Goal: Leave review/rating: Leave review/rating

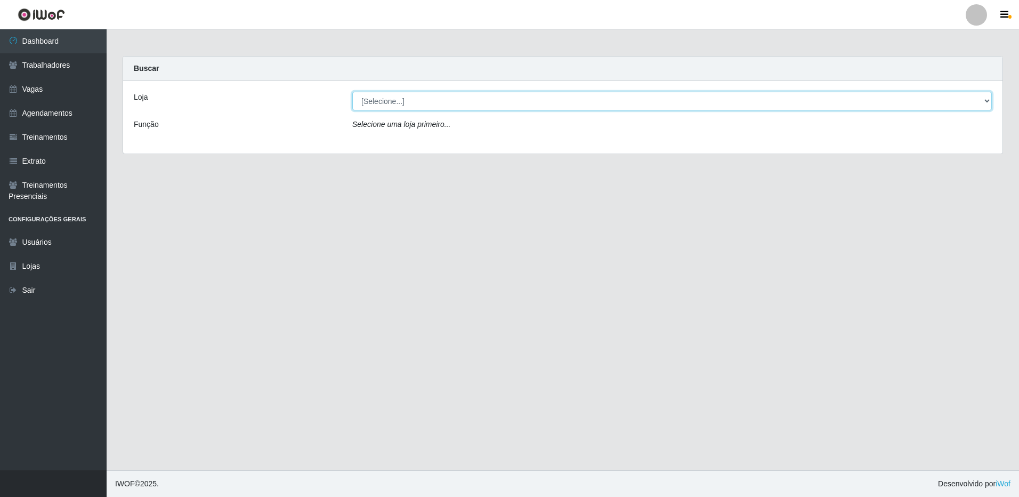
click at [987, 98] on select "[Selecione...] [GEOGRAPHIC_DATA] - [GEOGRAPHIC_DATA]" at bounding box center [672, 101] width 640 height 19
select select "524"
click at [352, 92] on select "[Selecione...] [GEOGRAPHIC_DATA] - [GEOGRAPHIC_DATA]" at bounding box center [672, 101] width 640 height 19
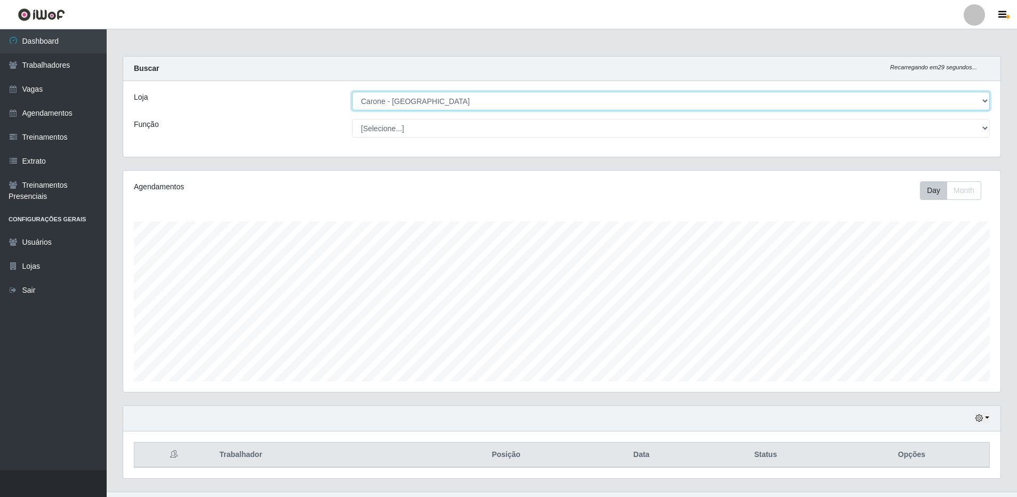
scroll to position [221, 877]
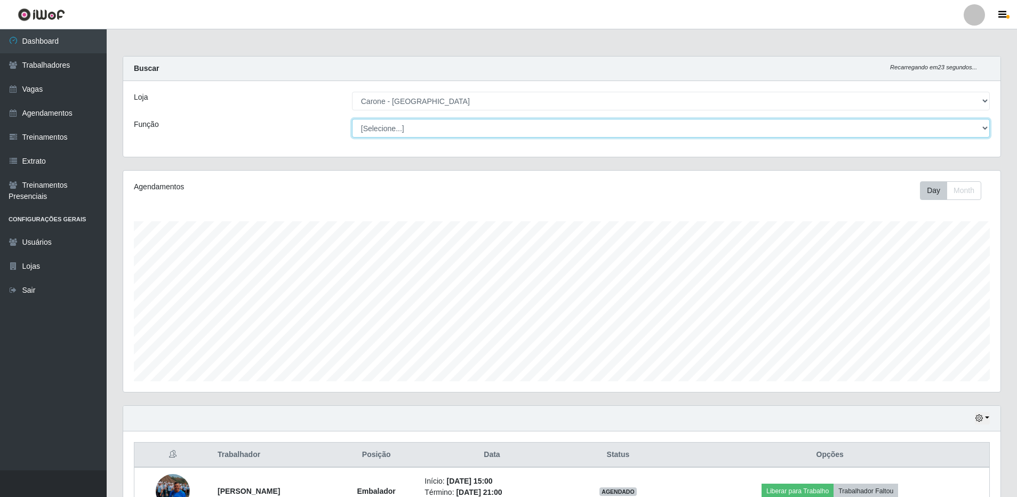
click at [985, 129] on select "[Selecione...] Embalador Embalador + Embalador ++ Repositor Repositor + Reposit…" at bounding box center [671, 128] width 638 height 19
select select "1"
click at [352, 119] on select "[Selecione...] Embalador Embalador + Embalador ++ Repositor Repositor + Reposit…" at bounding box center [671, 128] width 638 height 19
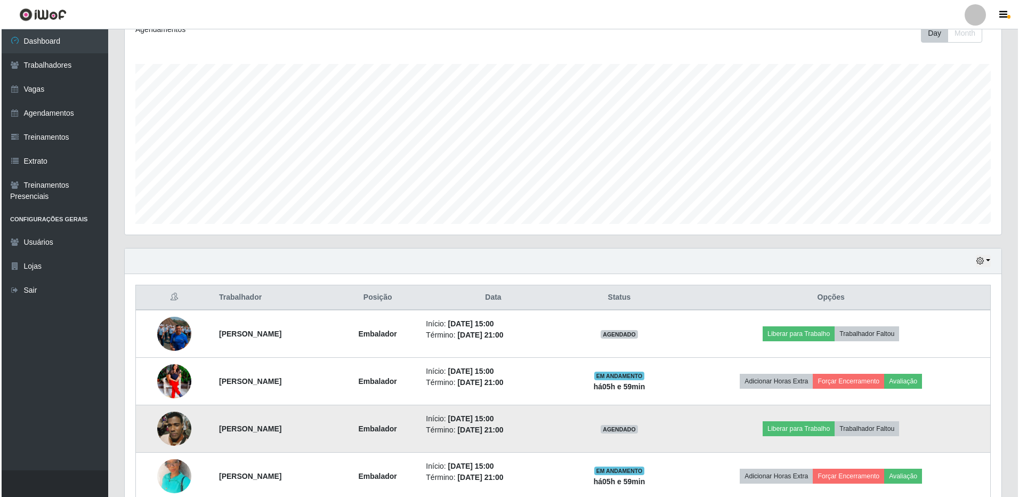
scroll to position [267, 0]
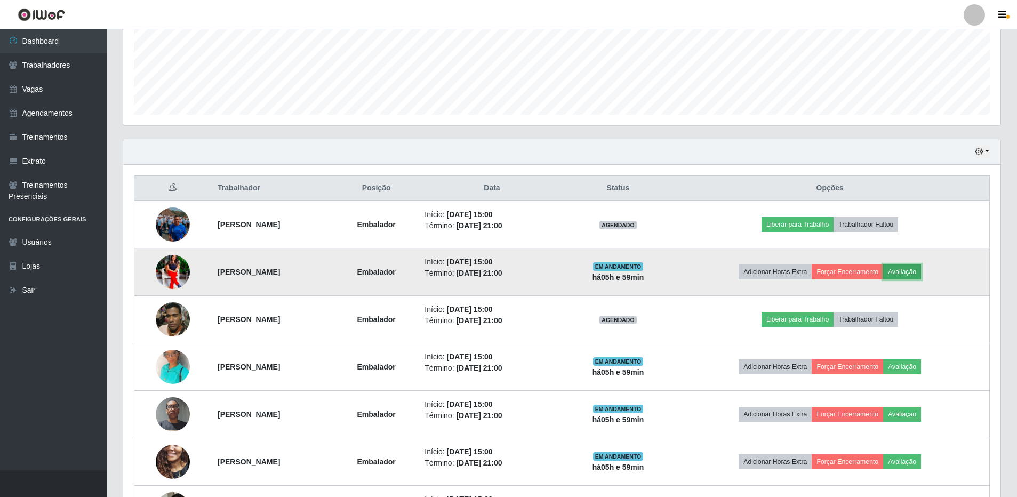
click at [921, 273] on button "Avaliação" at bounding box center [902, 271] width 38 height 15
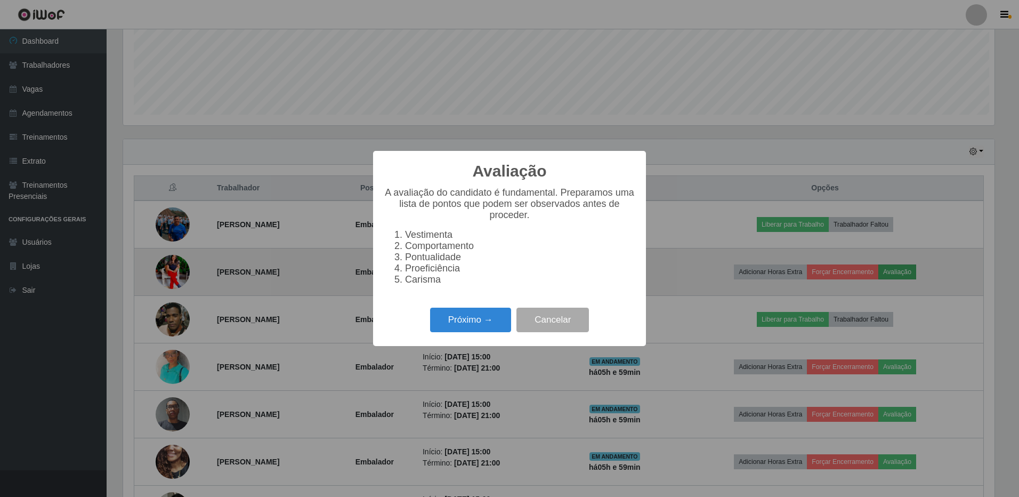
scroll to position [221, 872]
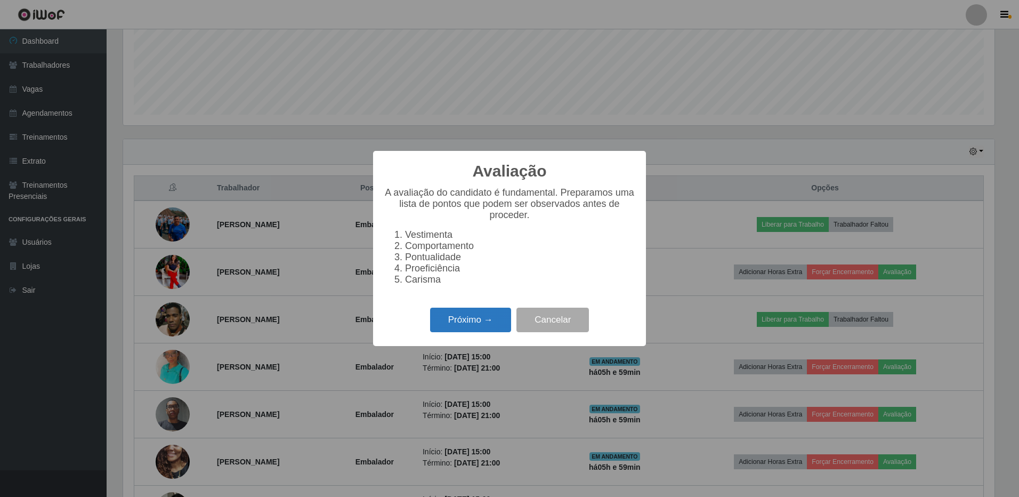
click at [470, 326] on button "Próximo →" at bounding box center [470, 320] width 81 height 25
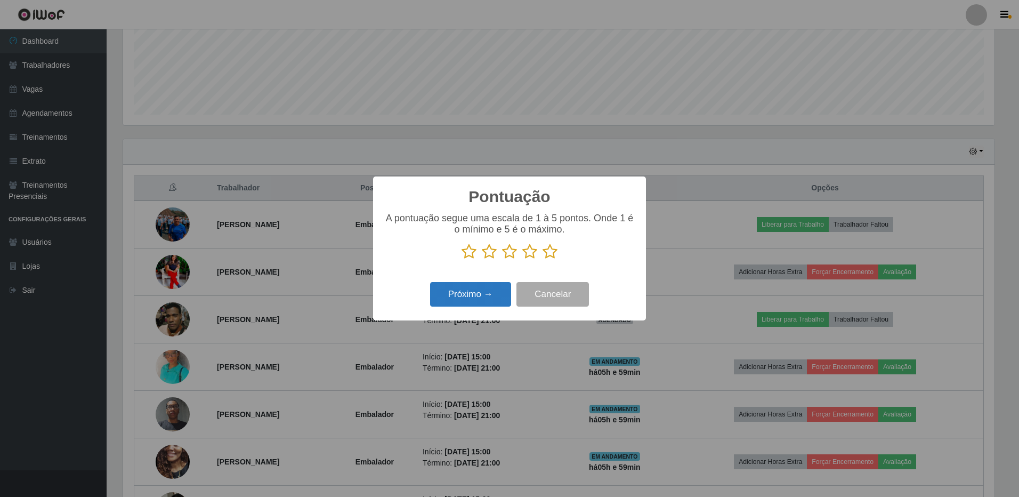
click at [470, 298] on button "Próximo →" at bounding box center [470, 294] width 81 height 25
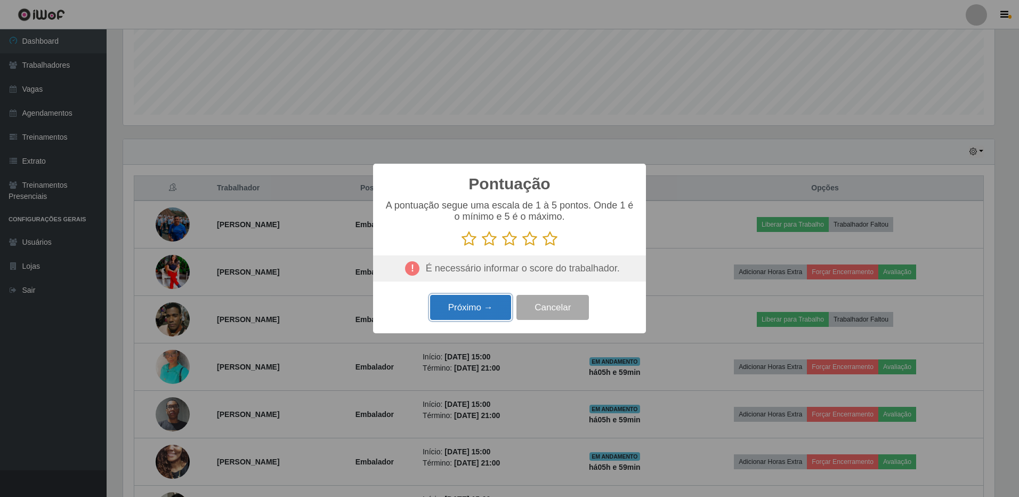
click at [474, 307] on button "Próximo →" at bounding box center [470, 307] width 81 height 25
click at [551, 244] on icon at bounding box center [550, 239] width 15 height 16
click at [543, 247] on input "radio" at bounding box center [543, 247] width 0 height 0
click at [491, 307] on button "Próximo →" at bounding box center [470, 307] width 81 height 25
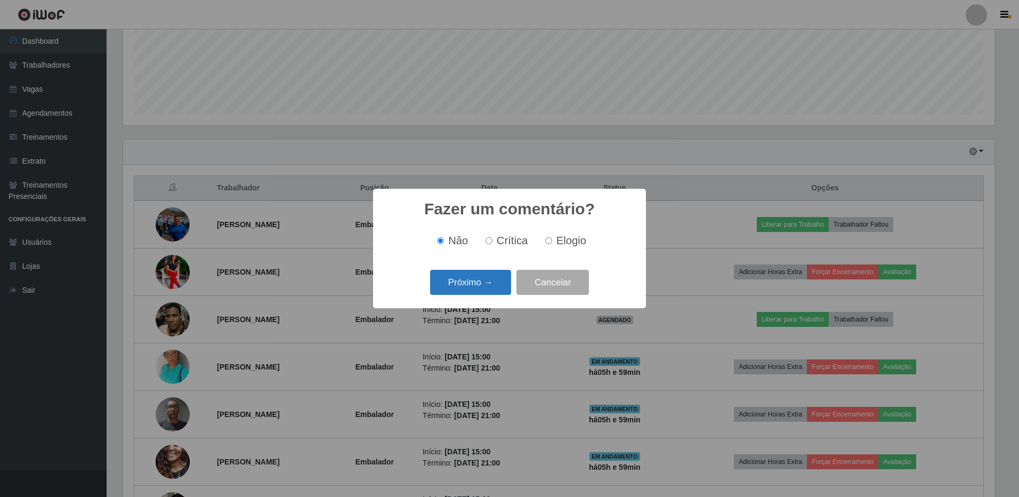
click at [492, 284] on button "Próximo →" at bounding box center [470, 282] width 81 height 25
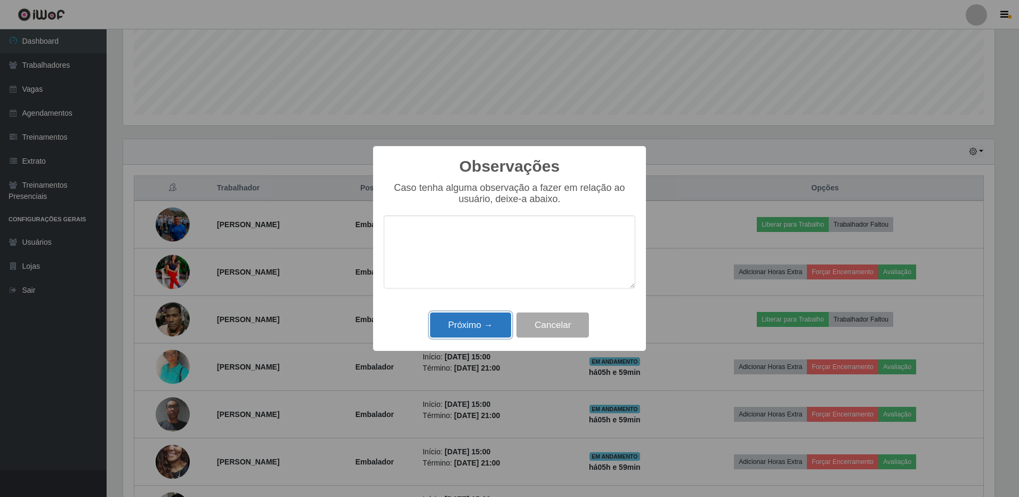
click at [493, 325] on button "Próximo →" at bounding box center [470, 324] width 81 height 25
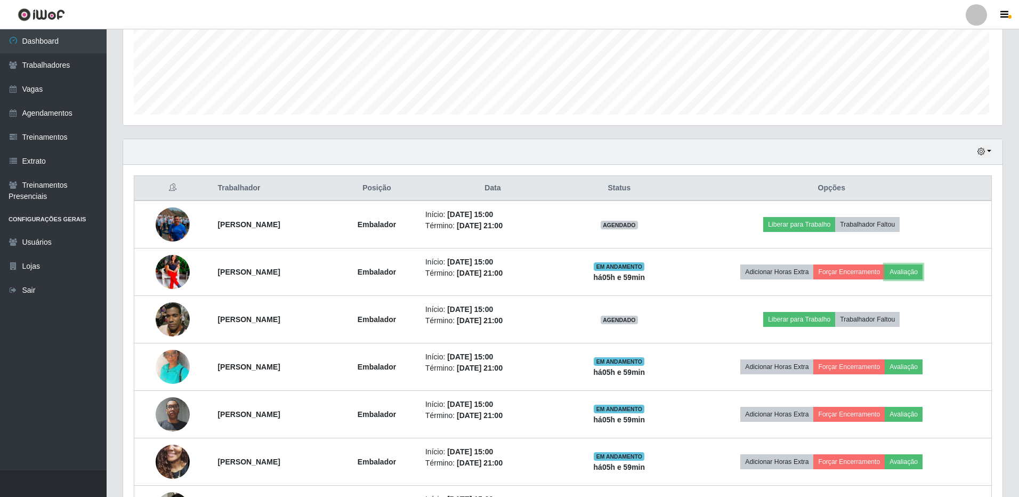
scroll to position [221, 877]
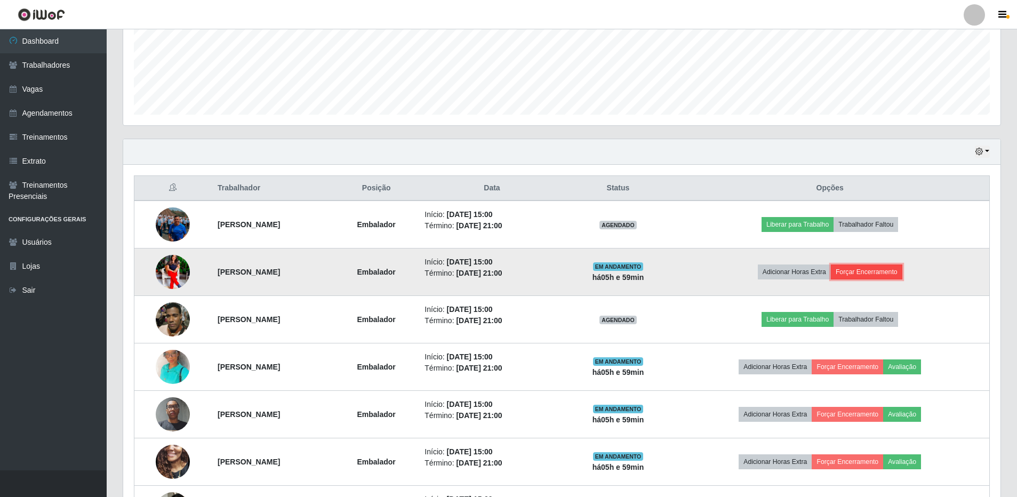
click at [878, 273] on button "Forçar Encerramento" at bounding box center [866, 271] width 71 height 15
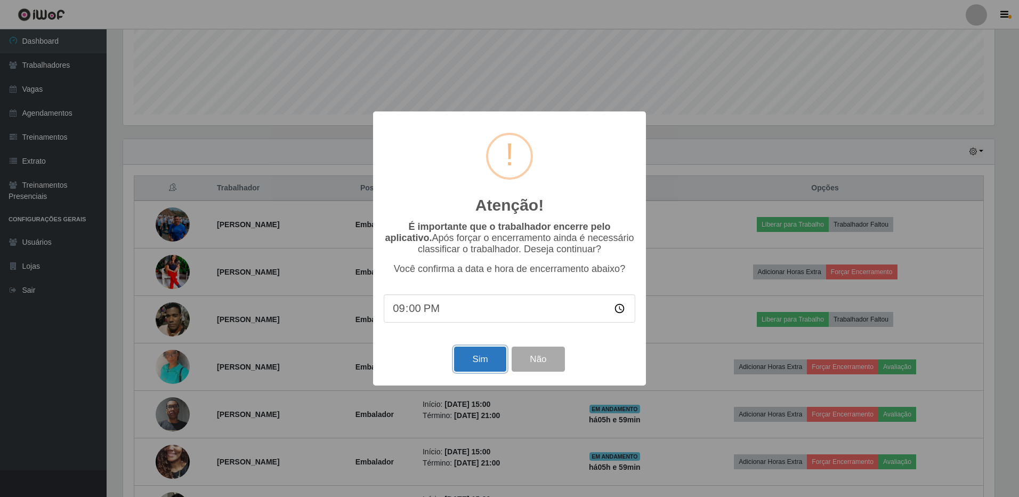
click at [479, 363] on button "Sim" at bounding box center [480, 359] width 52 height 25
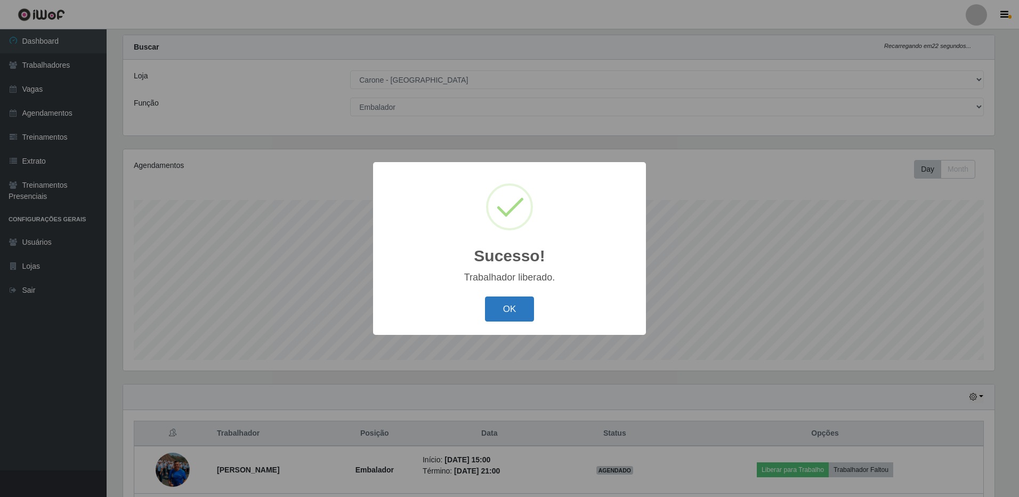
click at [508, 309] on button "OK" at bounding box center [510, 308] width 50 height 25
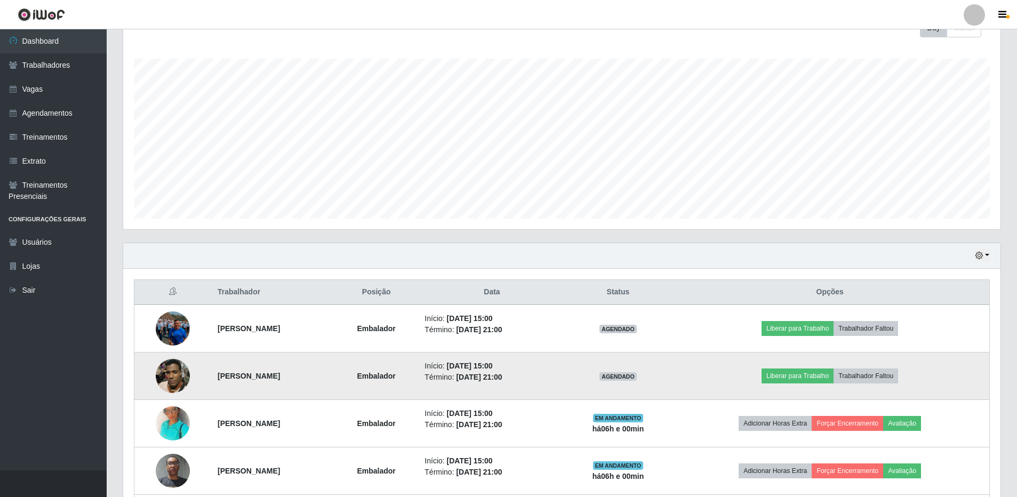
scroll to position [181, 0]
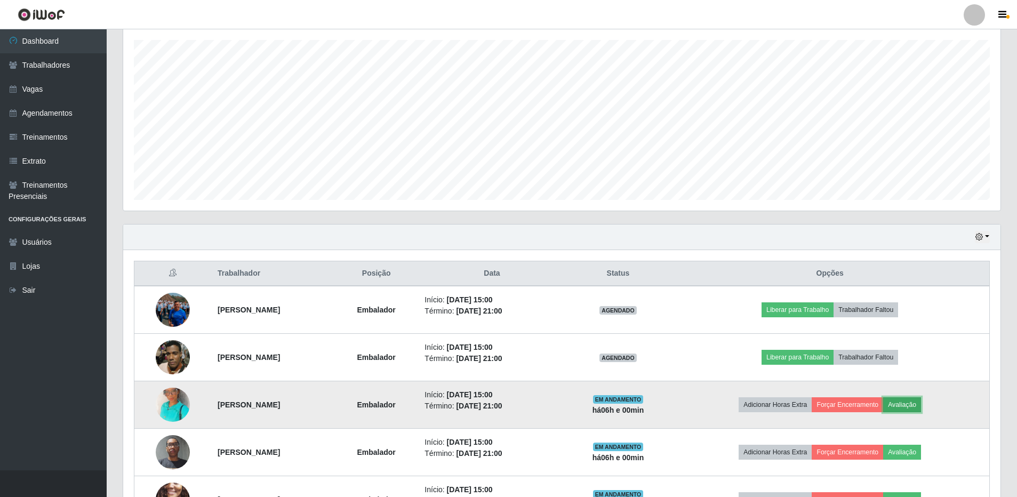
click at [921, 406] on button "Avaliação" at bounding box center [902, 404] width 38 height 15
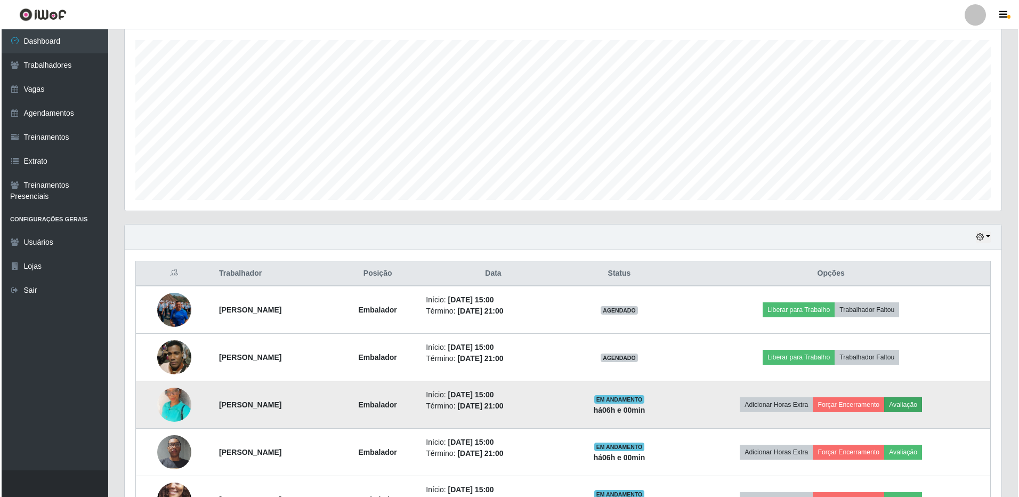
scroll to position [221, 872]
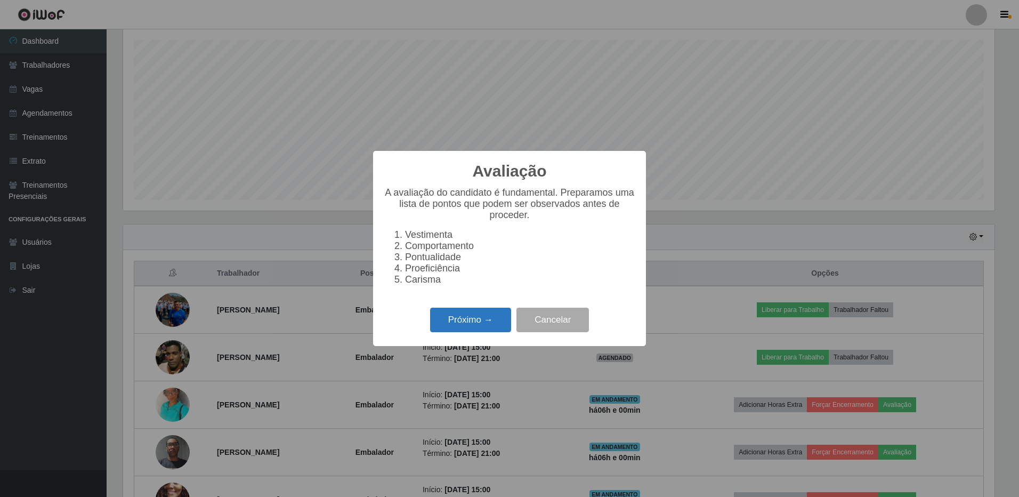
click at [455, 322] on button "Próximo →" at bounding box center [470, 320] width 81 height 25
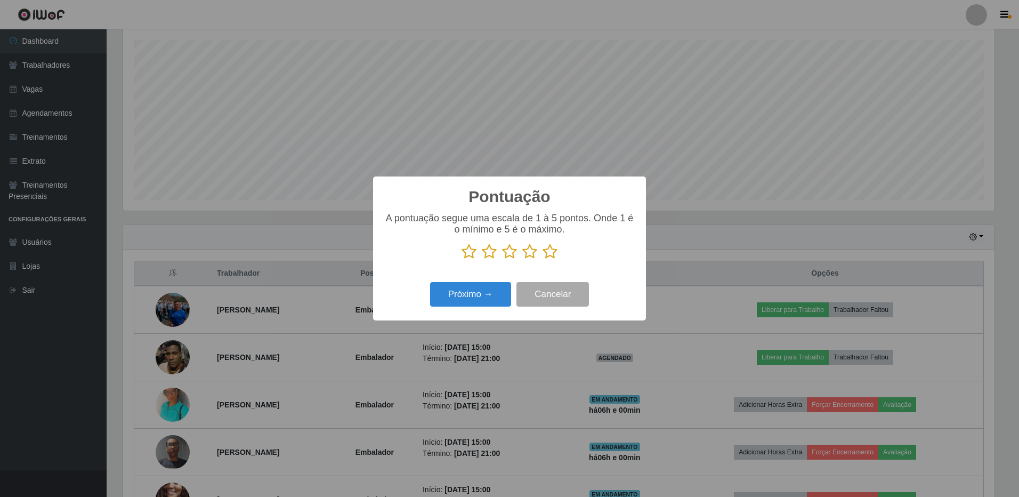
click at [551, 253] on icon at bounding box center [550, 252] width 15 height 16
click at [543, 260] on input "radio" at bounding box center [543, 260] width 0 height 0
click at [475, 299] on button "Próximo →" at bounding box center [470, 294] width 81 height 25
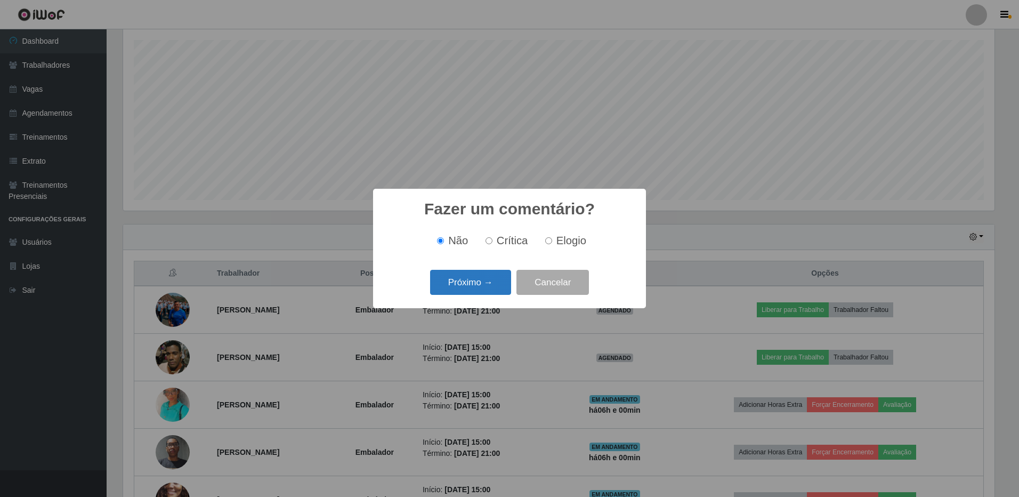
click at [477, 280] on button "Próximo →" at bounding box center [470, 282] width 81 height 25
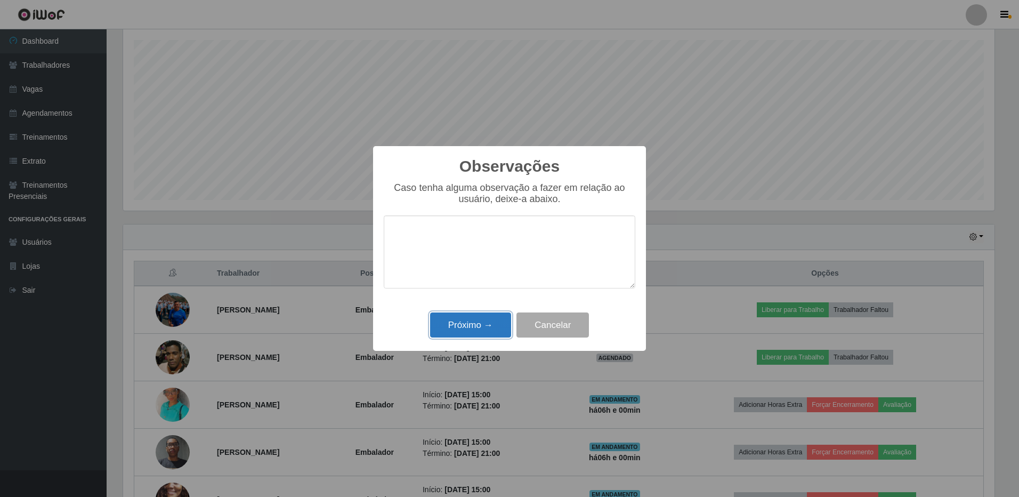
click at [484, 330] on button "Próximo →" at bounding box center [470, 324] width 81 height 25
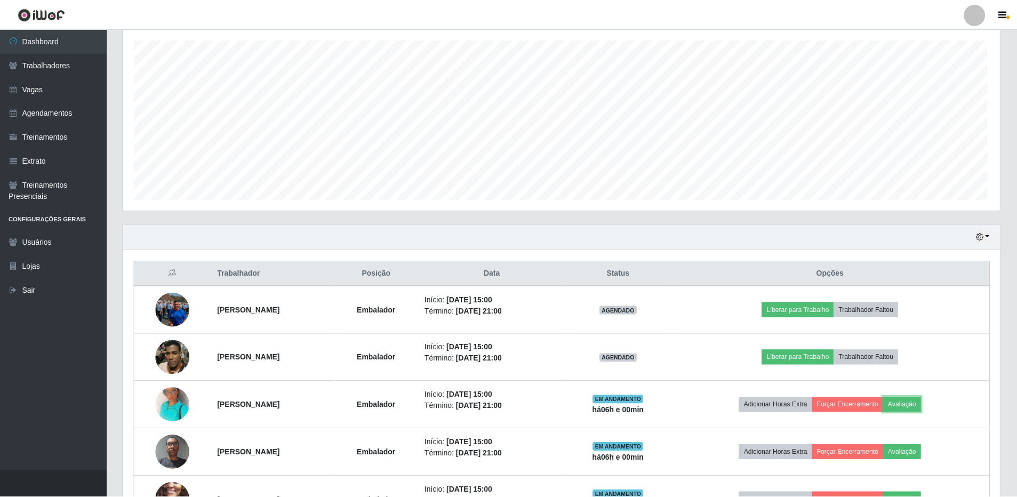
scroll to position [221, 877]
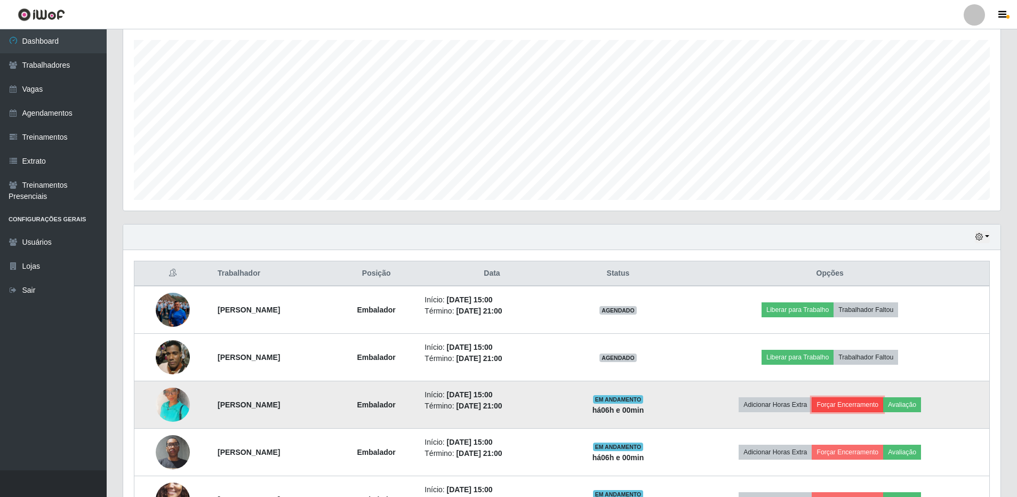
click at [870, 405] on button "Forçar Encerramento" at bounding box center [846, 404] width 71 height 15
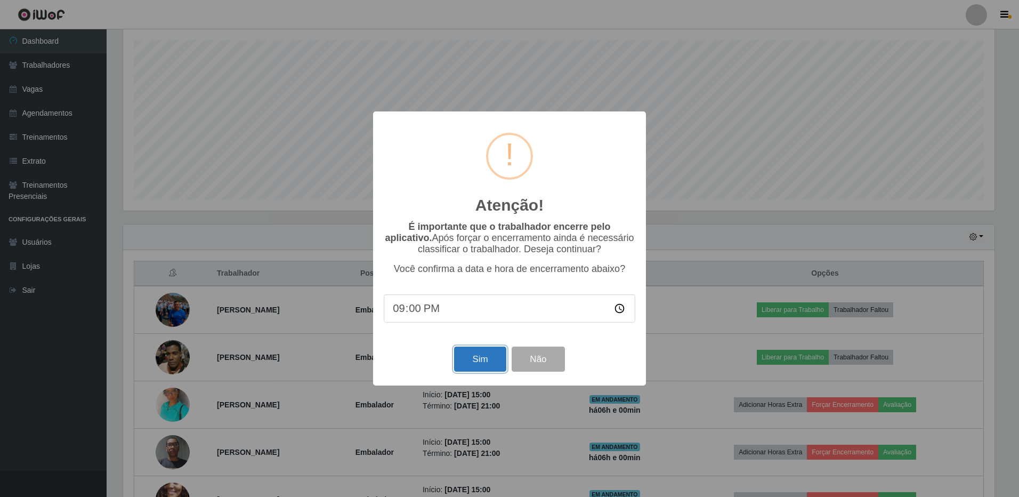
click at [473, 361] on button "Sim" at bounding box center [480, 359] width 52 height 25
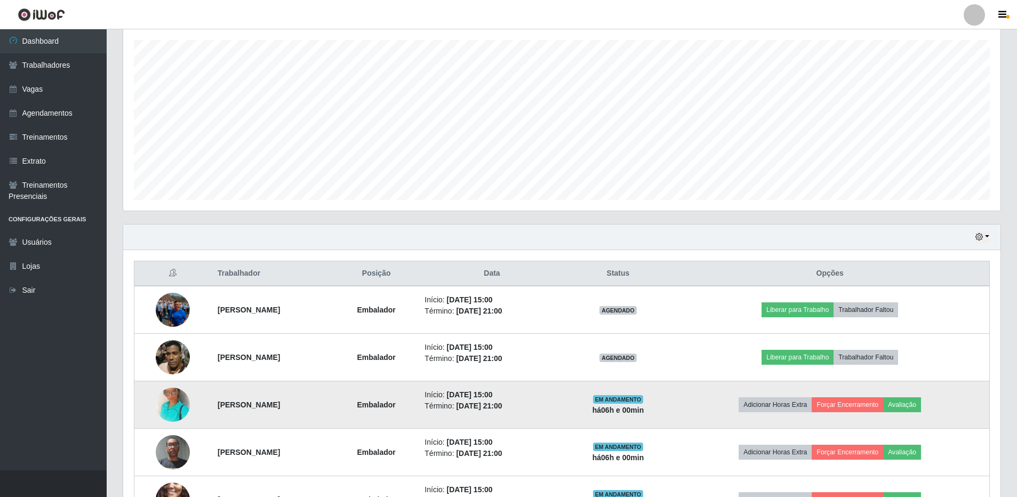
scroll to position [0, 0]
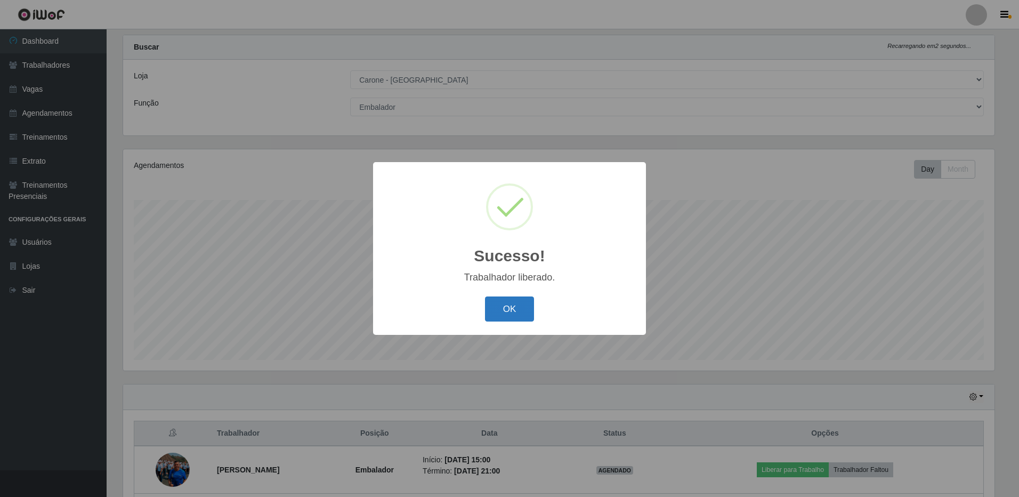
click at [521, 307] on button "OK" at bounding box center [510, 308] width 50 height 25
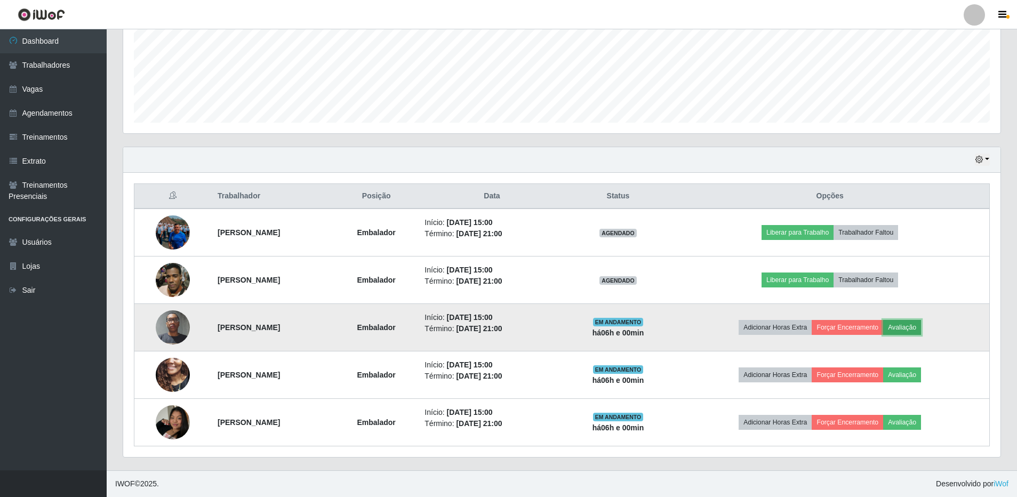
click at [921, 329] on button "Avaliação" at bounding box center [902, 327] width 38 height 15
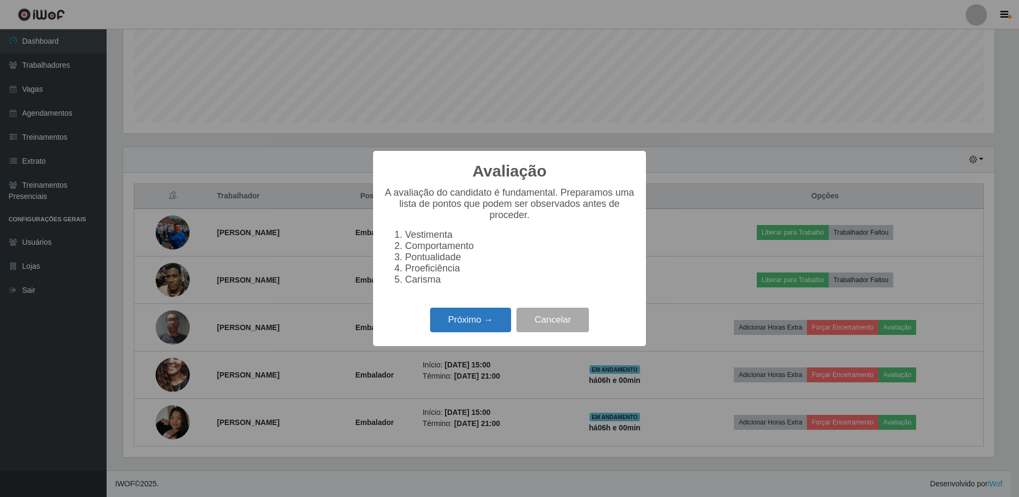
click at [457, 332] on button "Próximo →" at bounding box center [470, 320] width 81 height 25
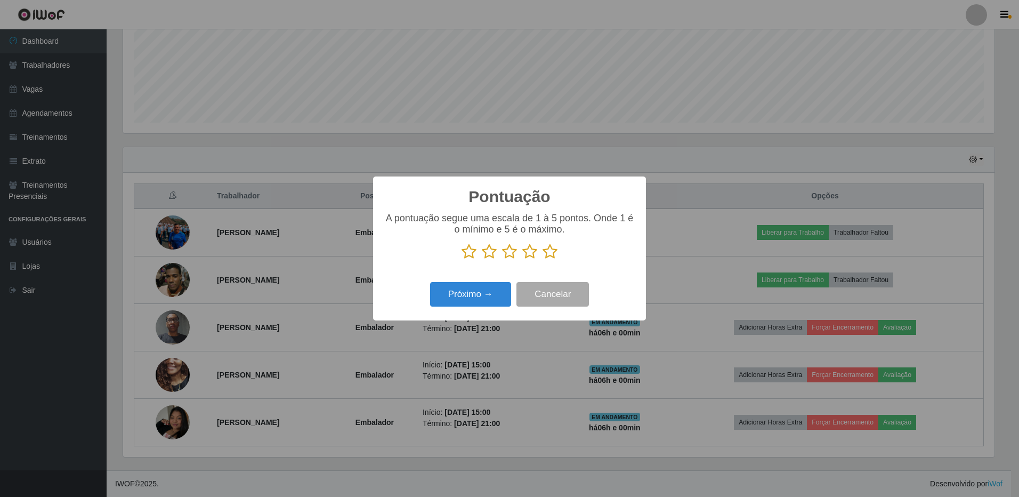
click at [554, 254] on icon at bounding box center [550, 252] width 15 height 16
click at [543, 260] on input "radio" at bounding box center [543, 260] width 0 height 0
click at [460, 302] on button "Próximo →" at bounding box center [470, 294] width 81 height 25
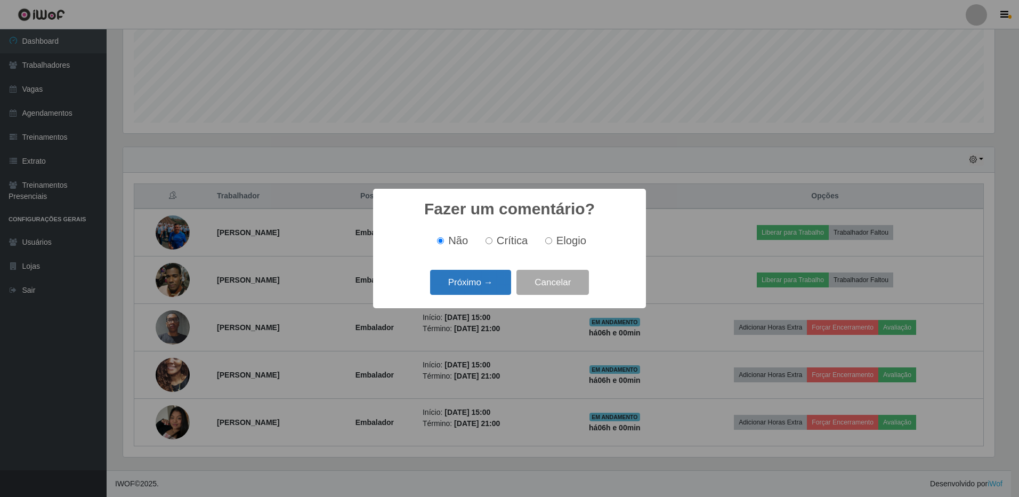
click at [476, 287] on button "Próximo →" at bounding box center [470, 282] width 81 height 25
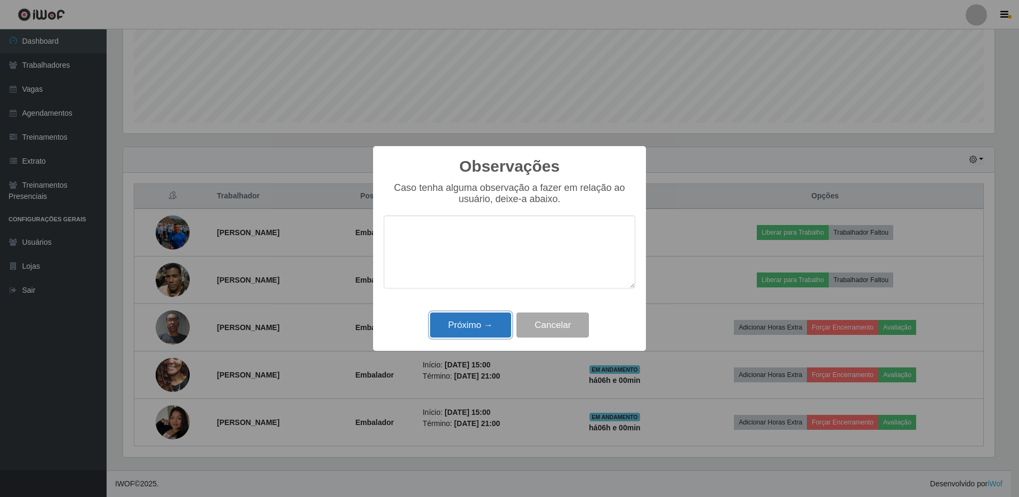
click at [478, 329] on button "Próximo →" at bounding box center [470, 324] width 81 height 25
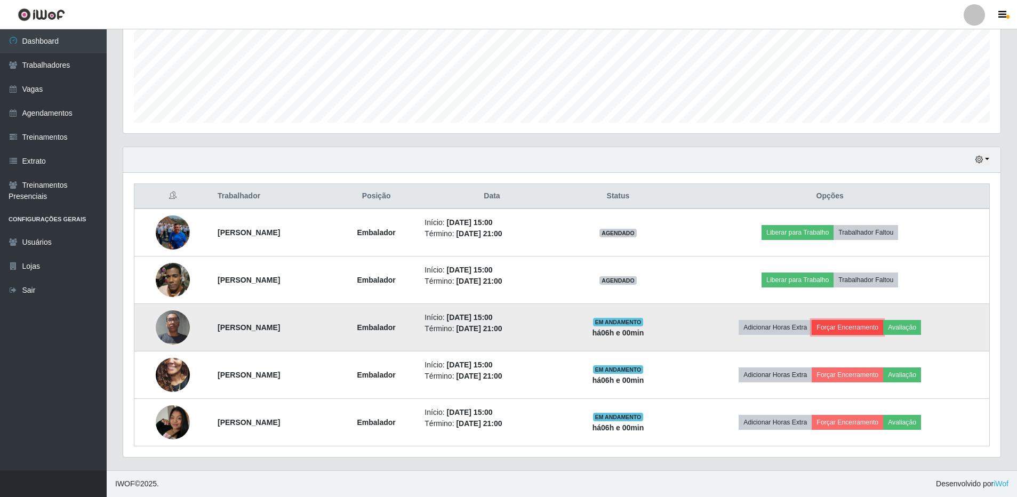
click at [873, 328] on button "Forçar Encerramento" at bounding box center [846, 327] width 71 height 15
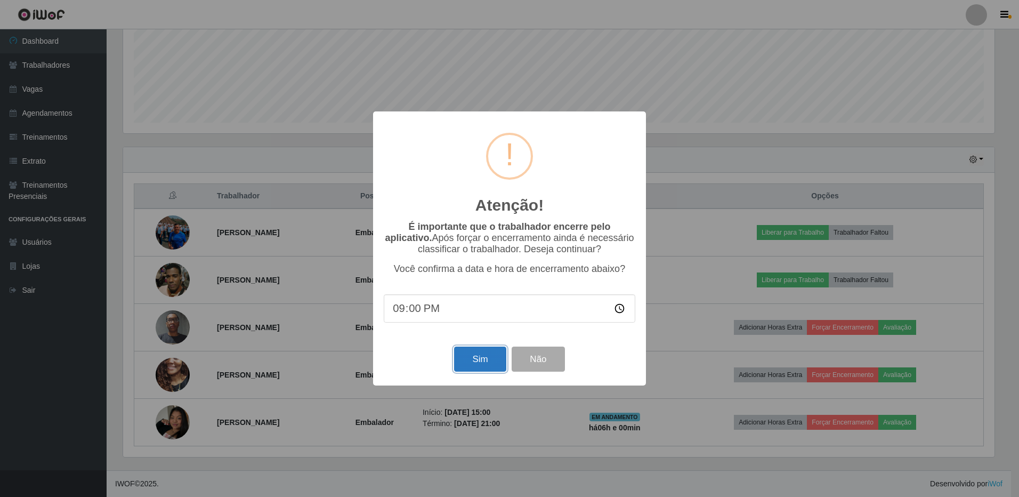
click at [478, 360] on button "Sim" at bounding box center [480, 359] width 52 height 25
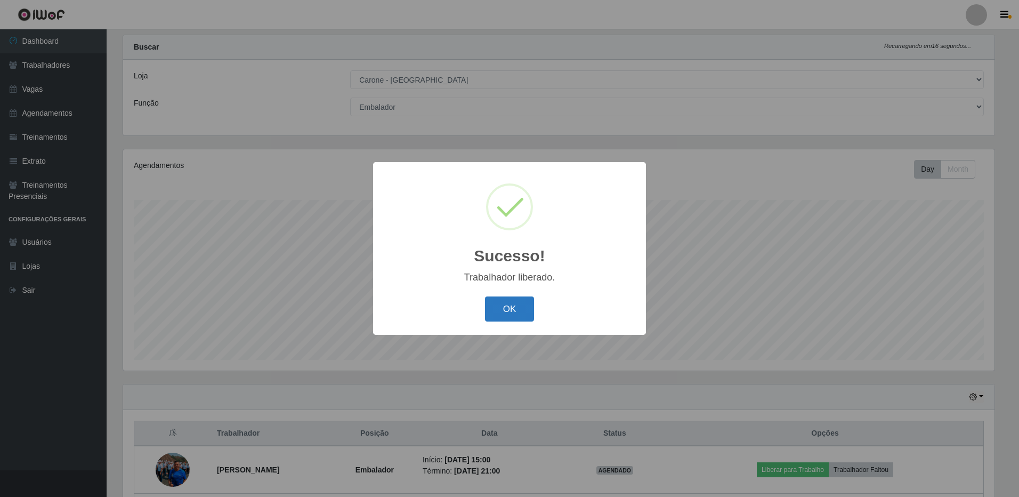
click at [497, 311] on button "OK" at bounding box center [510, 308] width 50 height 25
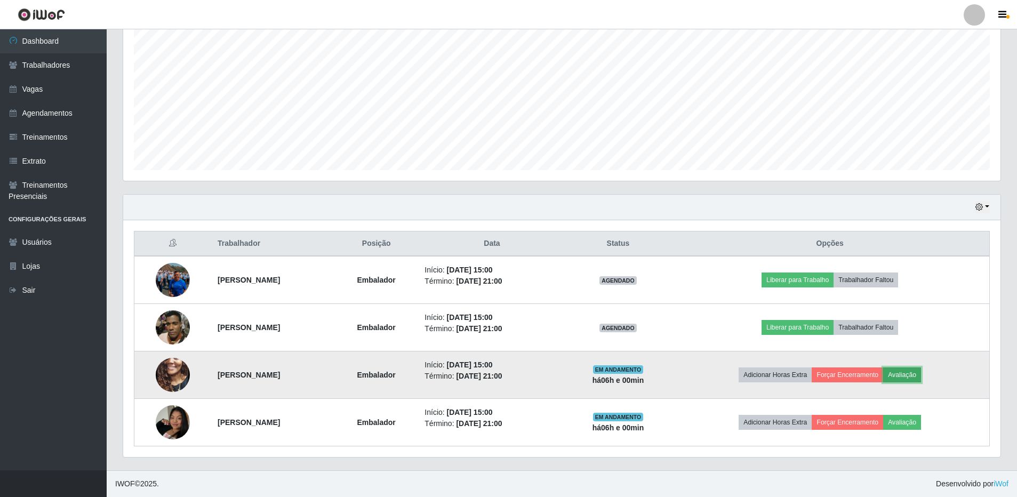
click at [920, 374] on button "Avaliação" at bounding box center [902, 374] width 38 height 15
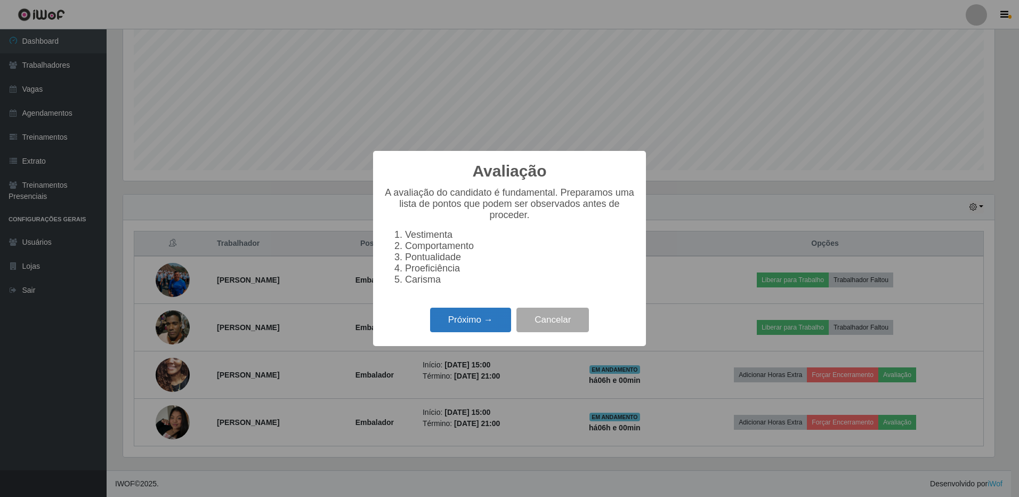
click at [492, 324] on button "Próximo →" at bounding box center [470, 320] width 81 height 25
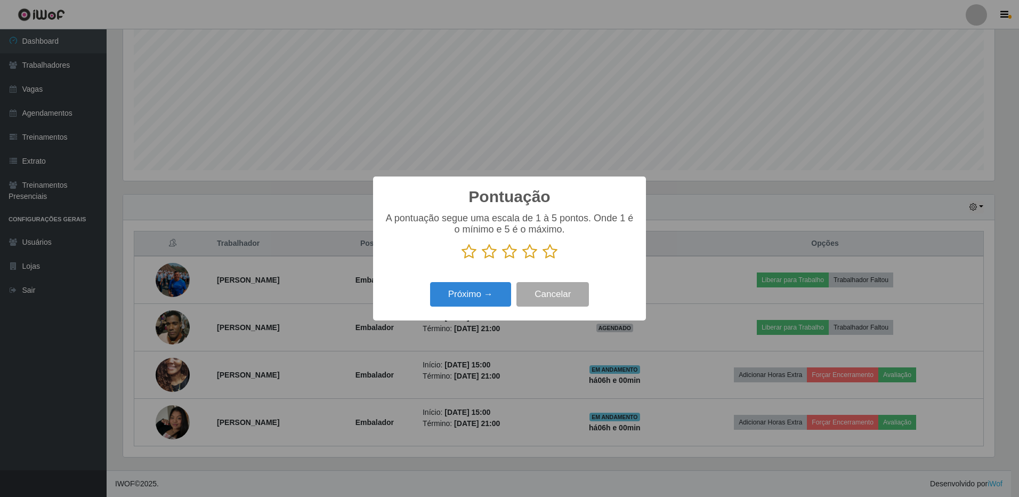
click at [548, 251] on icon at bounding box center [550, 252] width 15 height 16
click at [543, 260] on input "radio" at bounding box center [543, 260] width 0 height 0
click at [493, 292] on button "Próximo →" at bounding box center [470, 294] width 81 height 25
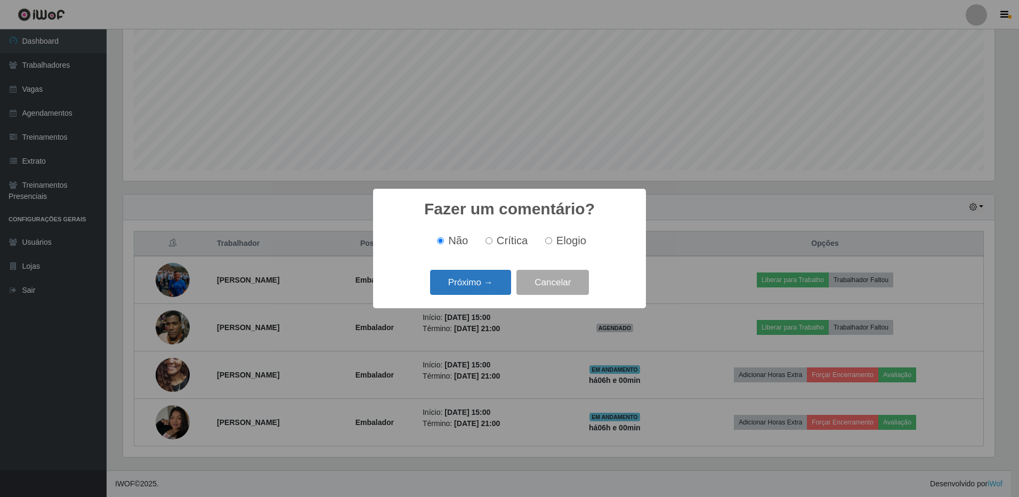
click at [490, 288] on button "Próximo →" at bounding box center [470, 282] width 81 height 25
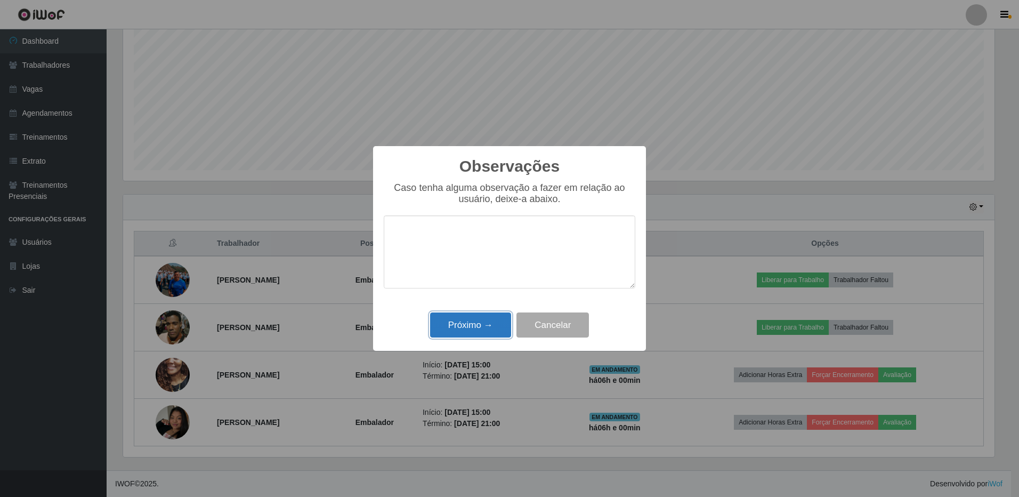
click at [502, 324] on button "Próximo →" at bounding box center [470, 324] width 81 height 25
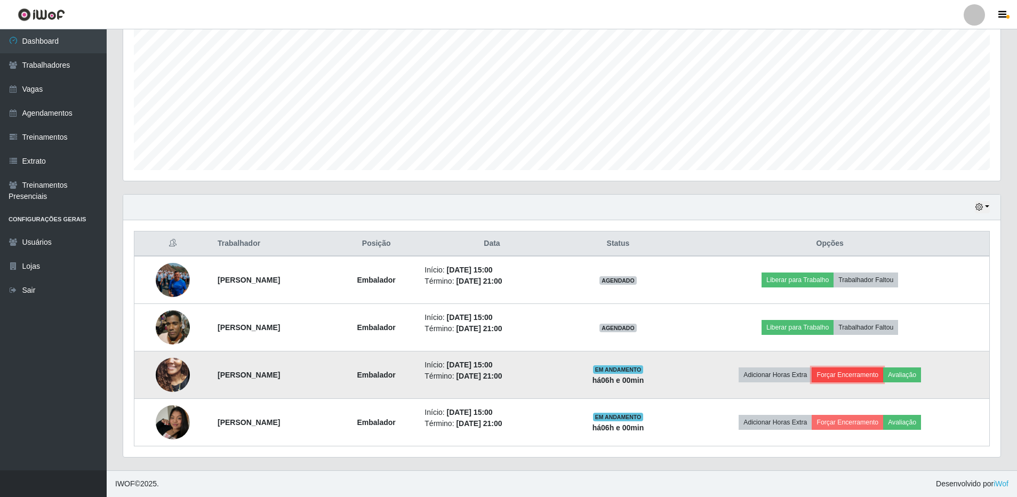
click at [864, 375] on button "Forçar Encerramento" at bounding box center [846, 374] width 71 height 15
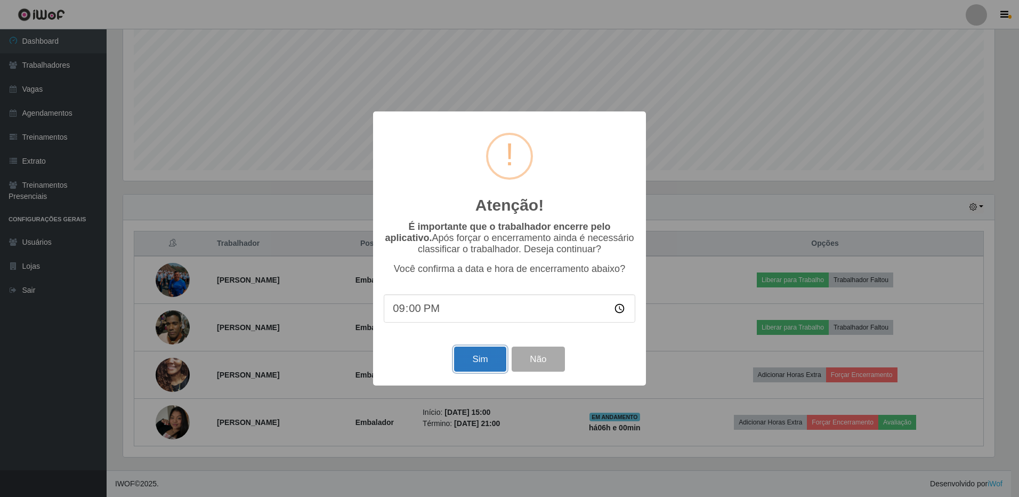
click at [478, 359] on button "Sim" at bounding box center [480, 359] width 52 height 25
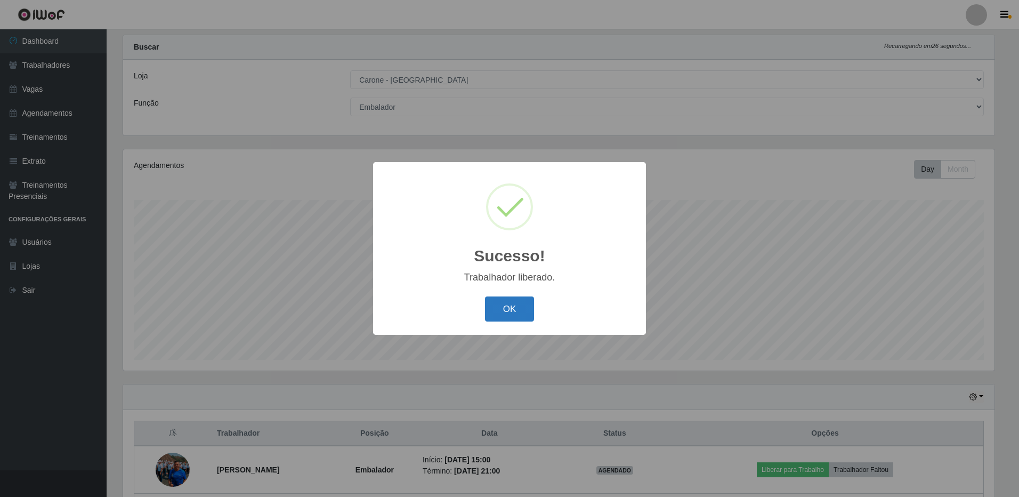
click at [512, 313] on button "OK" at bounding box center [510, 308] width 50 height 25
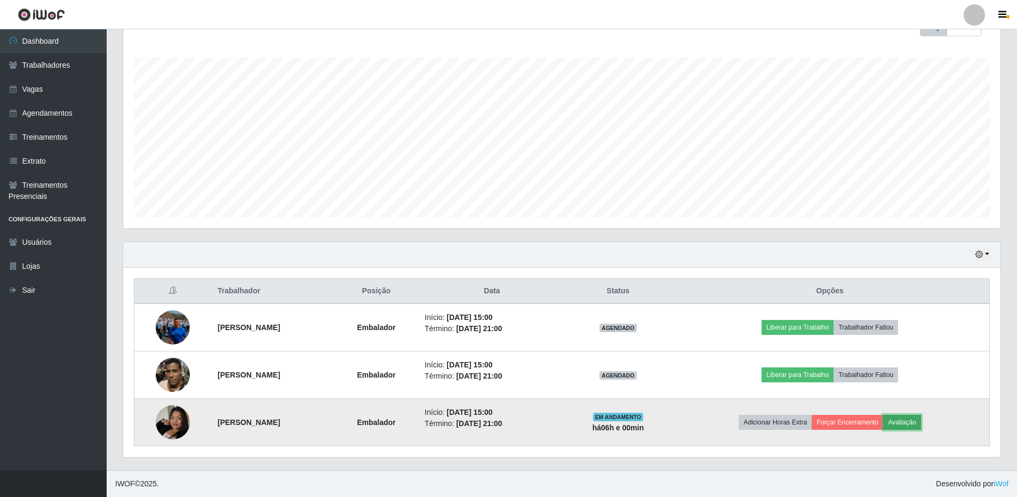
click at [921, 424] on button "Avaliação" at bounding box center [902, 422] width 38 height 15
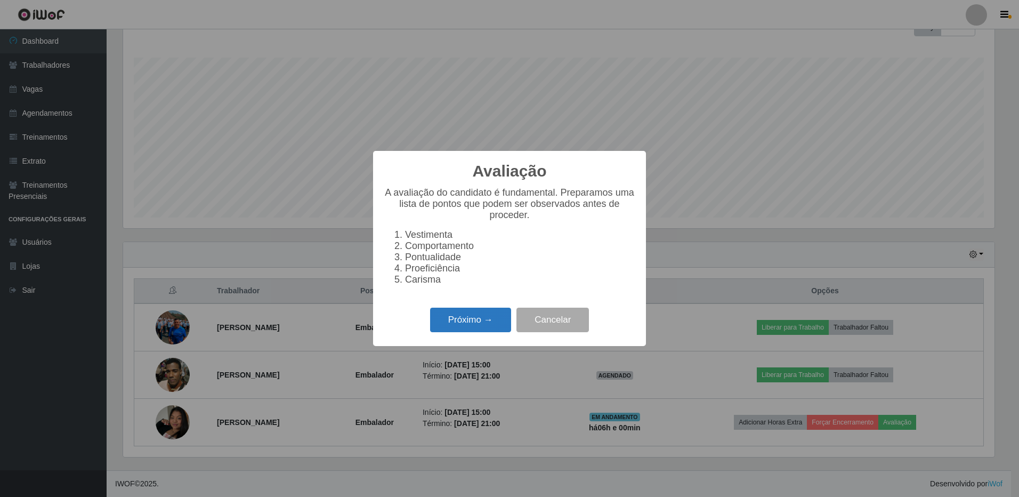
click at [451, 326] on button "Próximo →" at bounding box center [470, 320] width 81 height 25
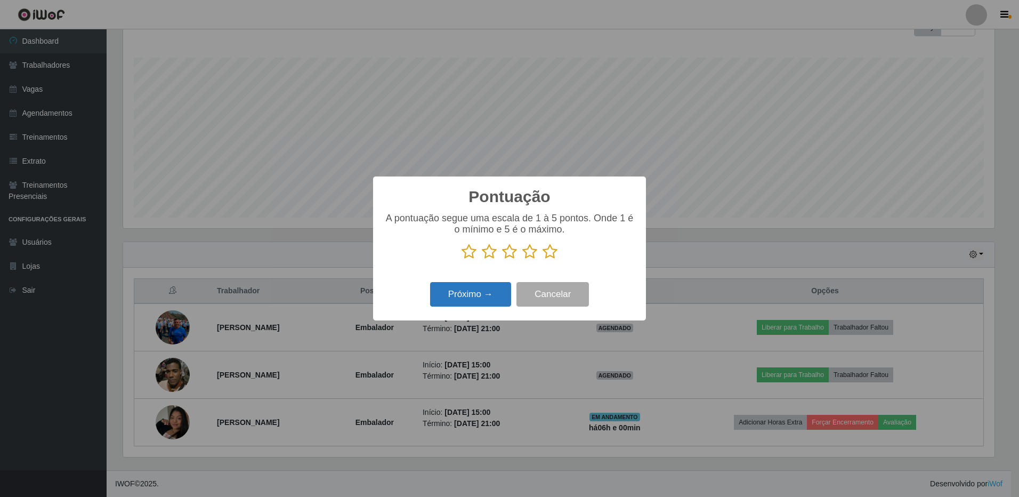
click at [471, 297] on button "Próximo →" at bounding box center [470, 294] width 81 height 25
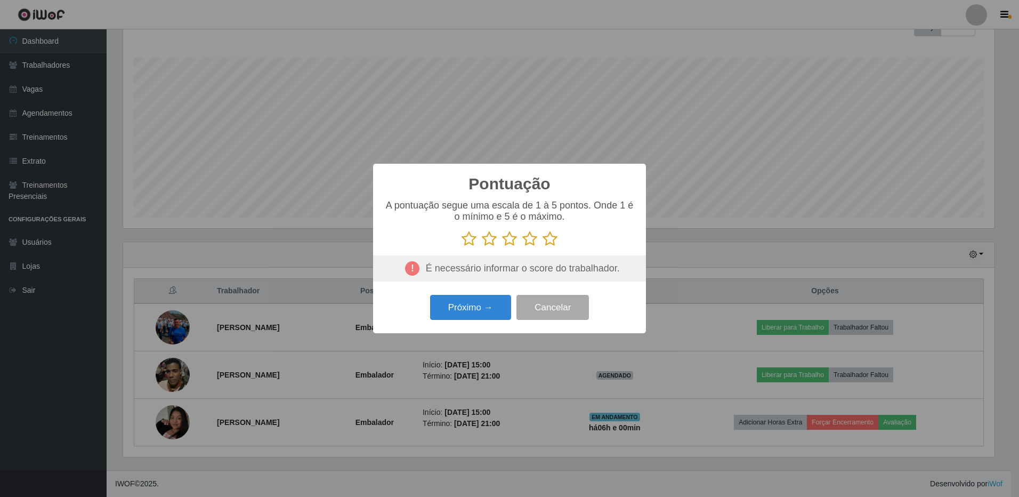
drag, startPoint x: 550, startPoint y: 241, endPoint x: 542, endPoint y: 247, distance: 10.7
click at [550, 243] on icon at bounding box center [550, 239] width 15 height 16
click at [543, 247] on input "radio" at bounding box center [543, 247] width 0 height 0
click at [470, 309] on button "Próximo →" at bounding box center [470, 307] width 81 height 25
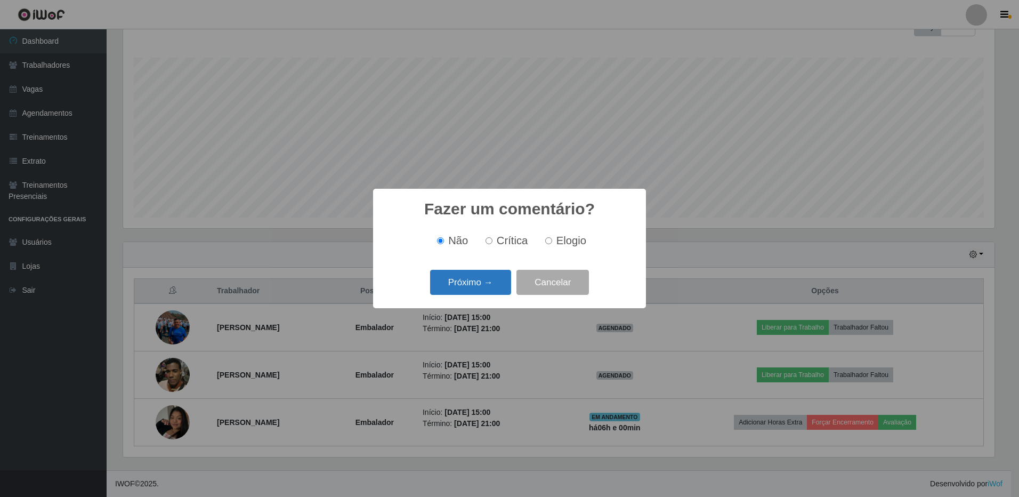
click at [486, 278] on button "Próximo →" at bounding box center [470, 282] width 81 height 25
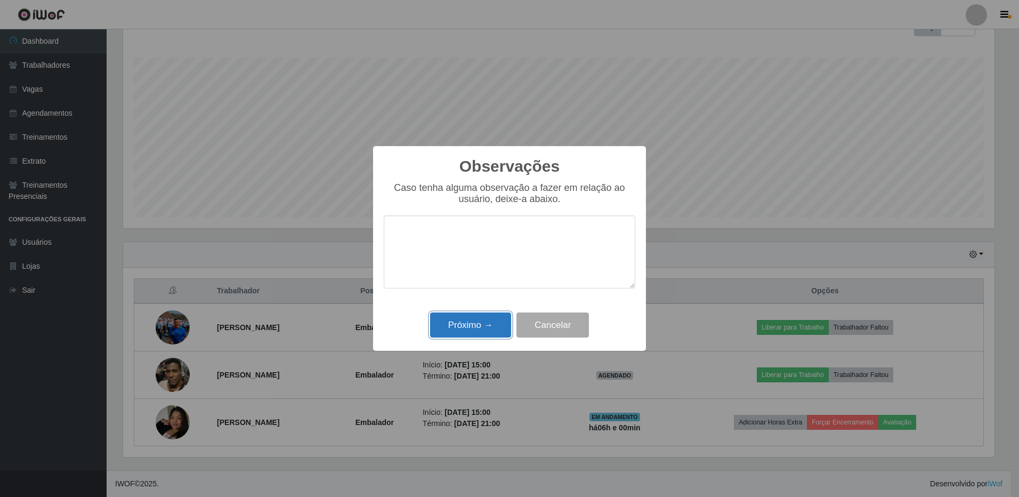
click at [479, 334] on button "Próximo →" at bounding box center [470, 324] width 81 height 25
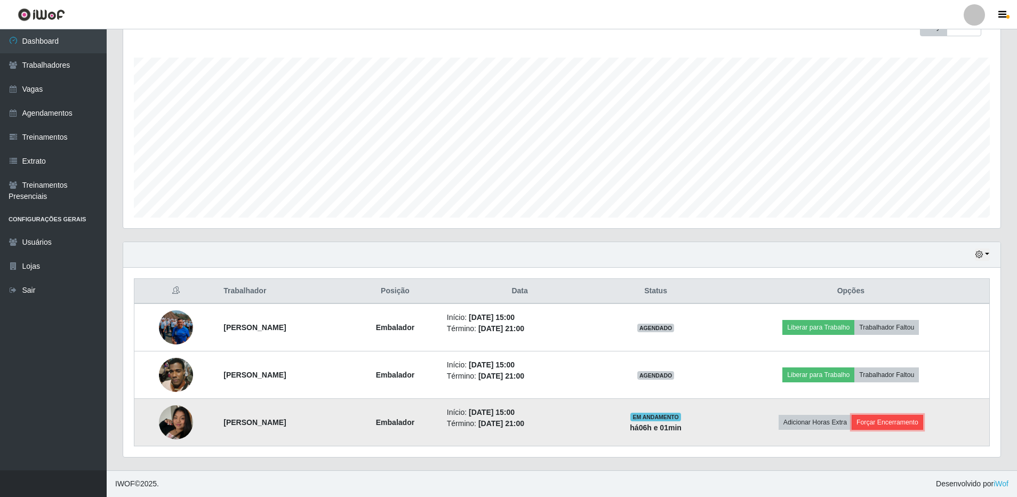
click at [907, 421] on button "Forçar Encerramento" at bounding box center [886, 422] width 71 height 15
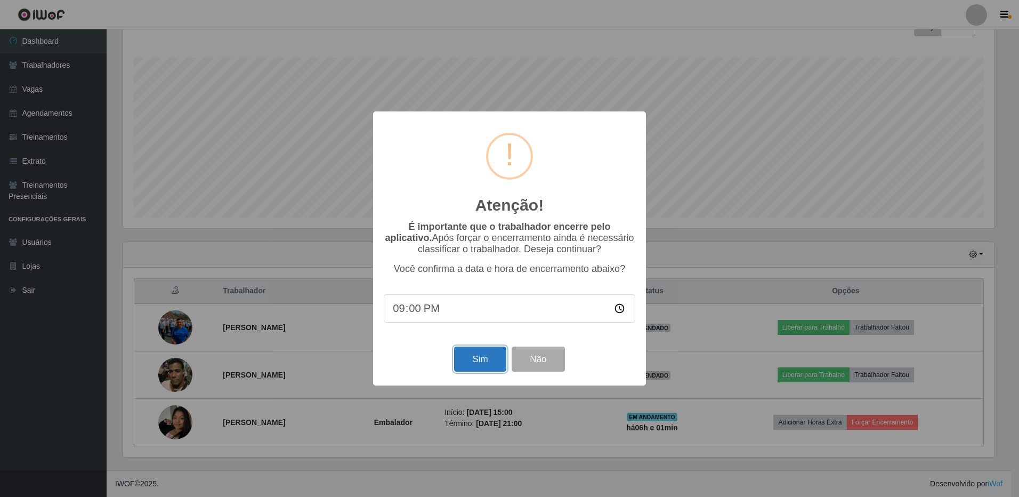
click at [480, 364] on button "Sim" at bounding box center [480, 359] width 52 height 25
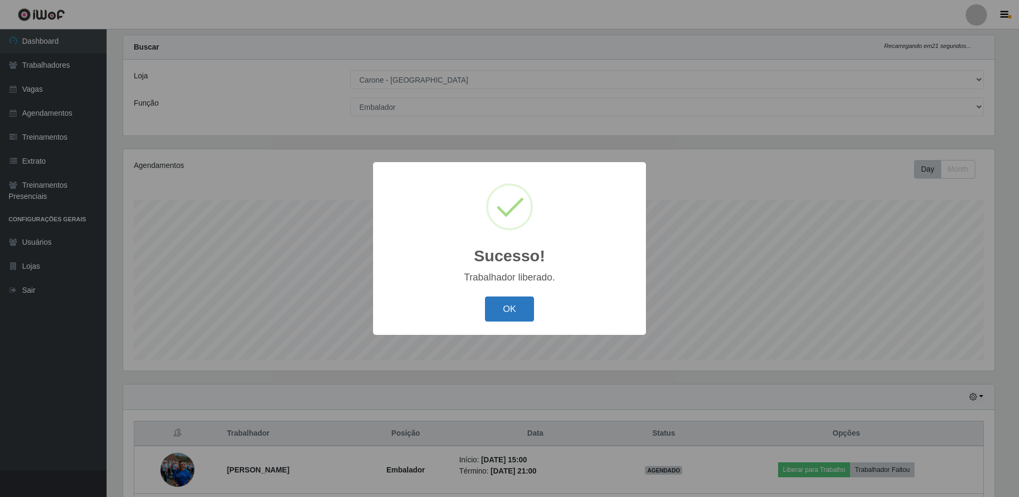
click at [515, 309] on button "OK" at bounding box center [510, 308] width 50 height 25
